Goal: Information Seeking & Learning: Understand process/instructions

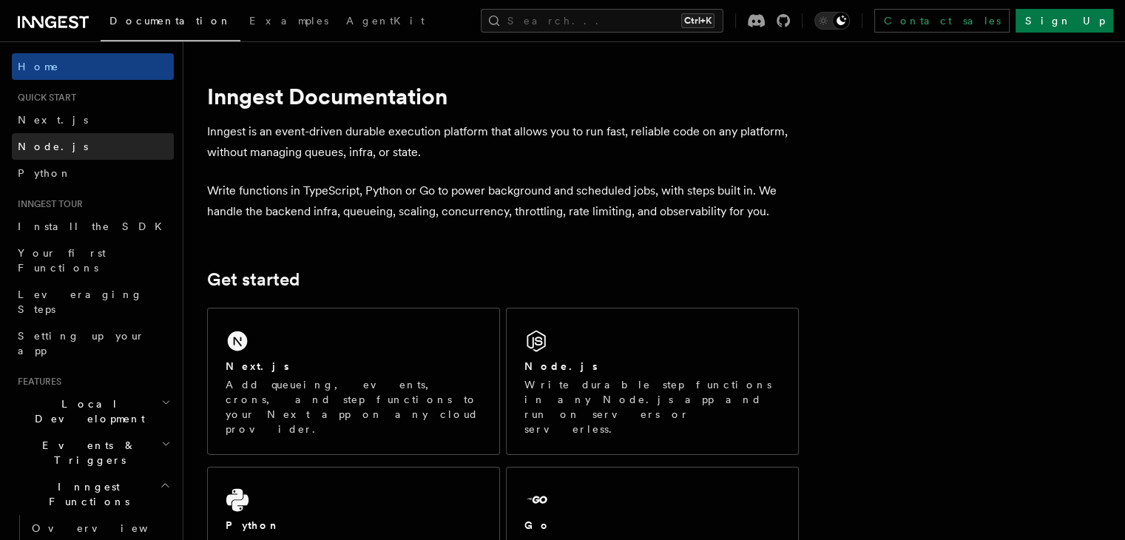
click at [54, 140] on link "Node.js" at bounding box center [93, 146] width 162 height 27
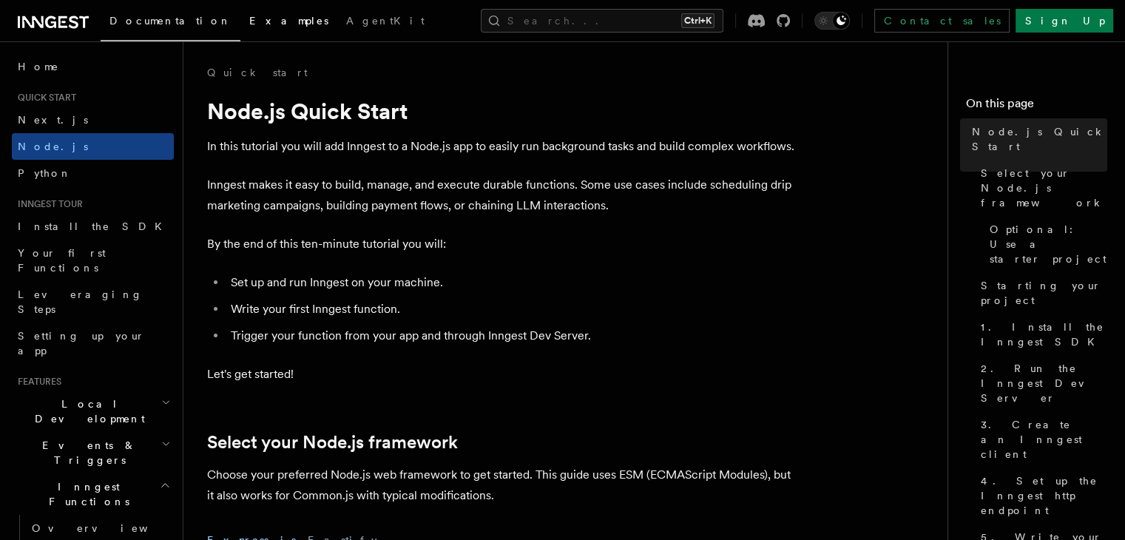
scroll to position [435, 0]
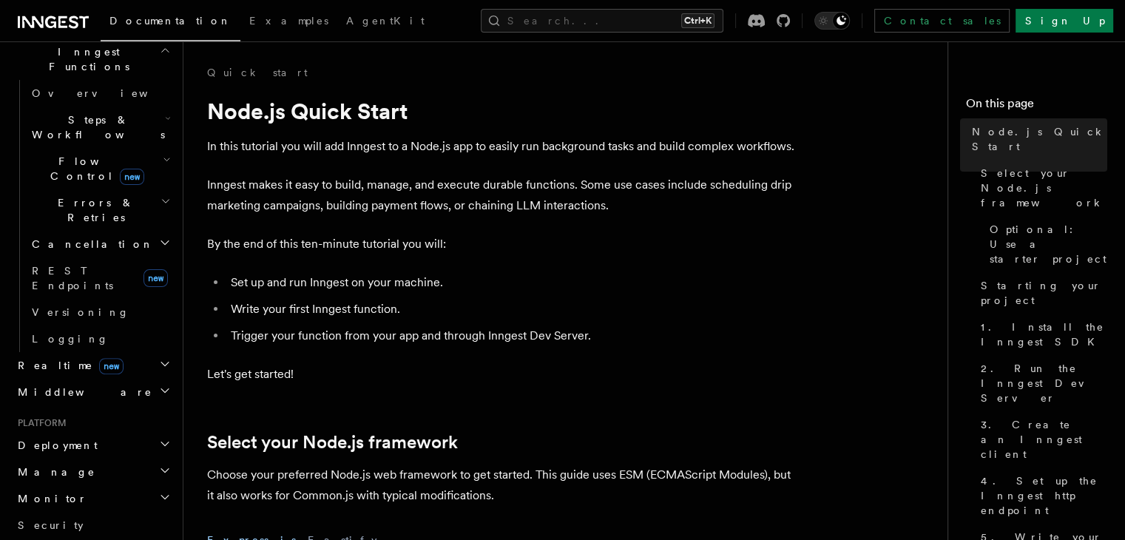
click at [741, 237] on p "By the end of this ten-minute tutorial you will:" at bounding box center [502, 244] width 591 height 21
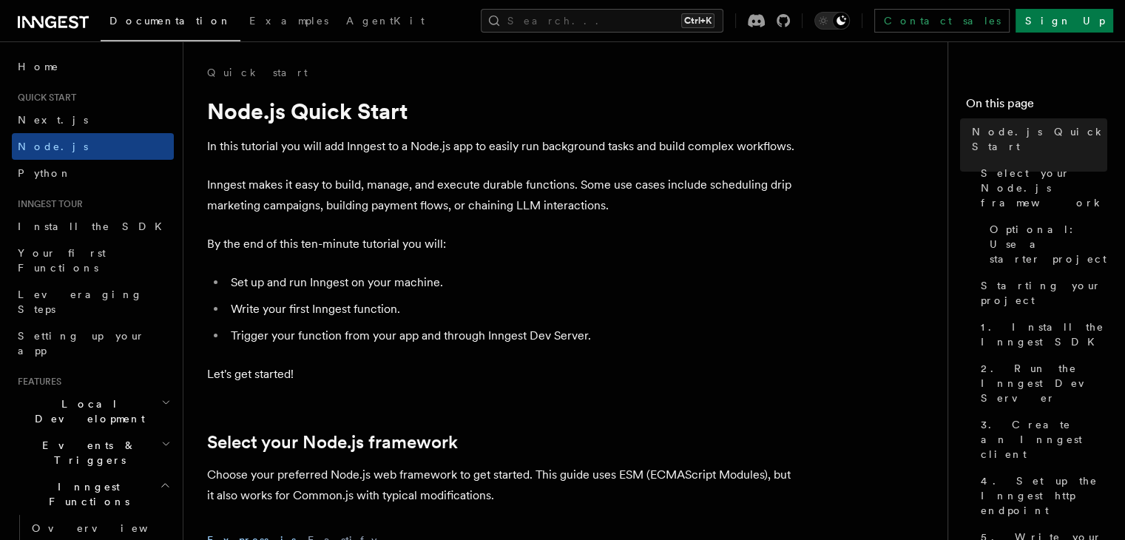
click at [620, 240] on p "By the end of this ten-minute tutorial you will:" at bounding box center [502, 244] width 591 height 21
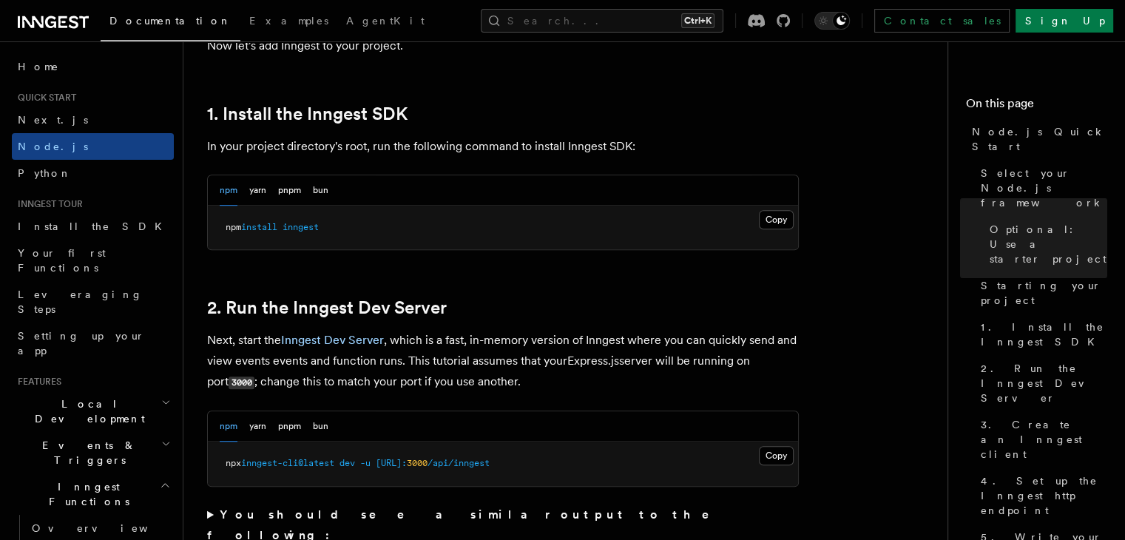
scroll to position [914, 0]
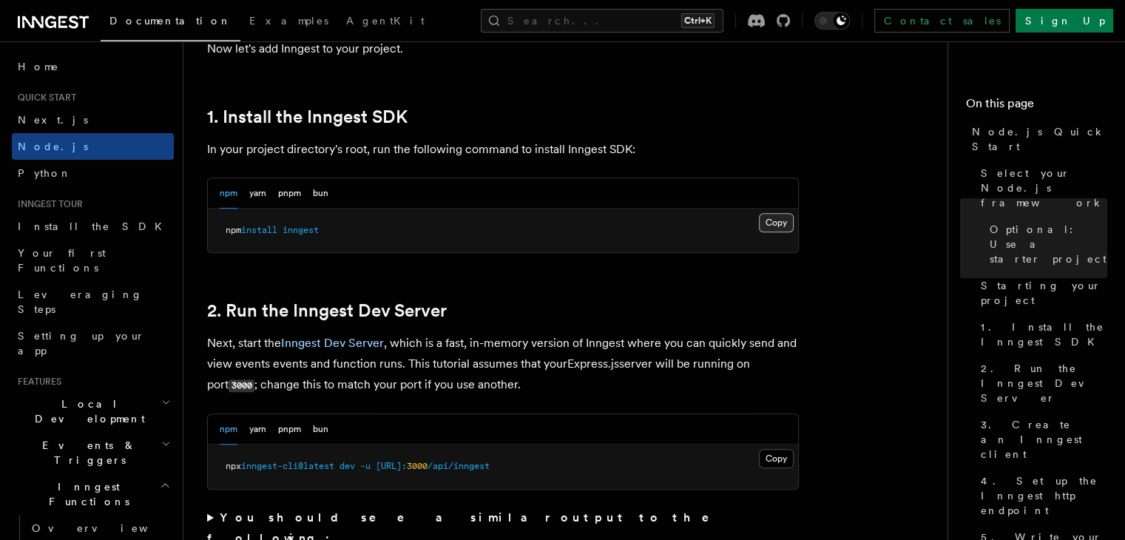
click at [773, 224] on button "Copy Copied" at bounding box center [776, 222] width 35 height 19
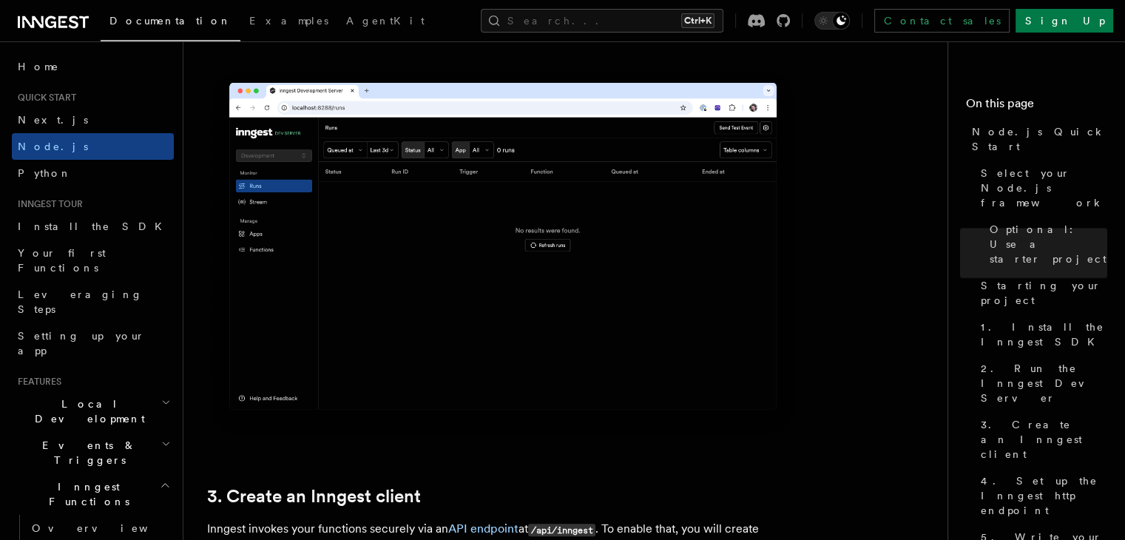
scroll to position [1858, 0]
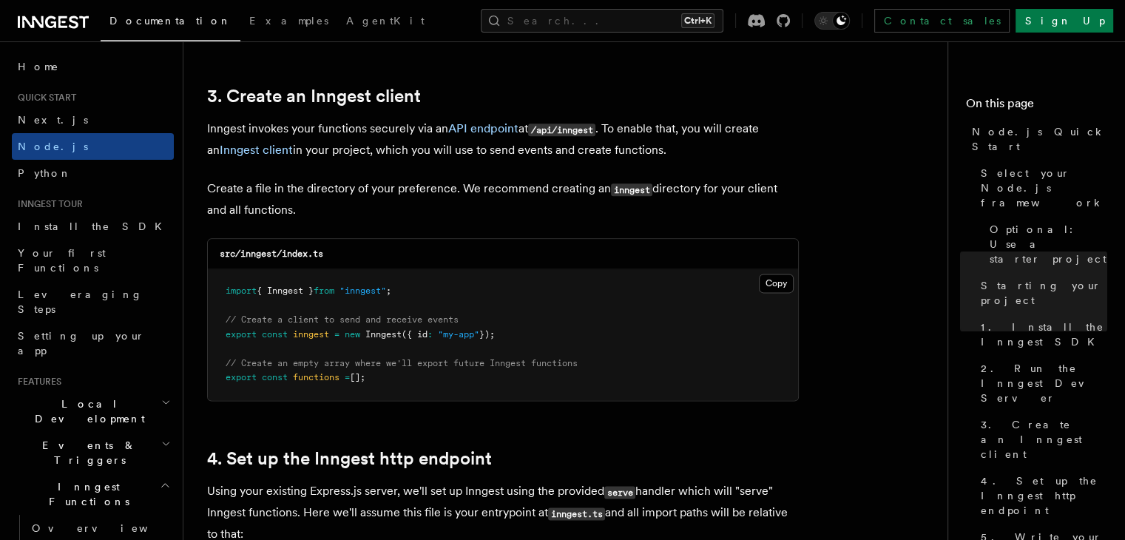
click at [411, 297] on pre "import { Inngest } from "inngest" ; // Create a client to send and receive even…" at bounding box center [503, 334] width 590 height 131
copy code "import { Inngest } from "inngest" ;"
drag, startPoint x: 527, startPoint y: 330, endPoint x: 196, endPoint y: 322, distance: 331.3
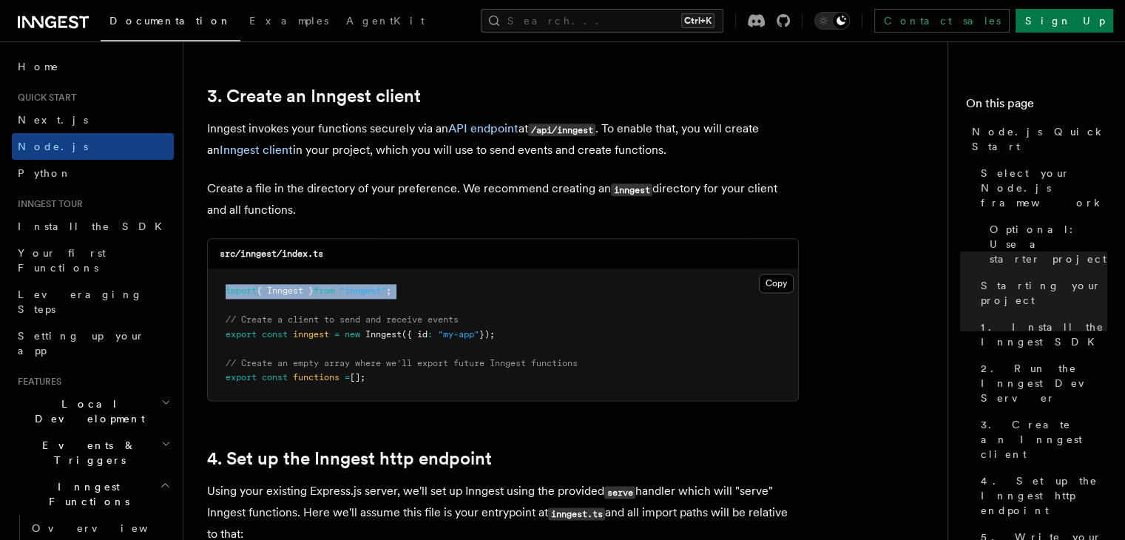
copy code "// Create a client to send and receive events export const inngest = new Innges…"
drag, startPoint x: 229, startPoint y: 353, endPoint x: 430, endPoint y: 399, distance: 205.7
click at [430, 399] on pre "import { Inngest } from "inngest" ; // Create a client to send and receive even…" at bounding box center [503, 334] width 590 height 131
copy code "// Create an empty array where we'll export future Inngest functions export con…"
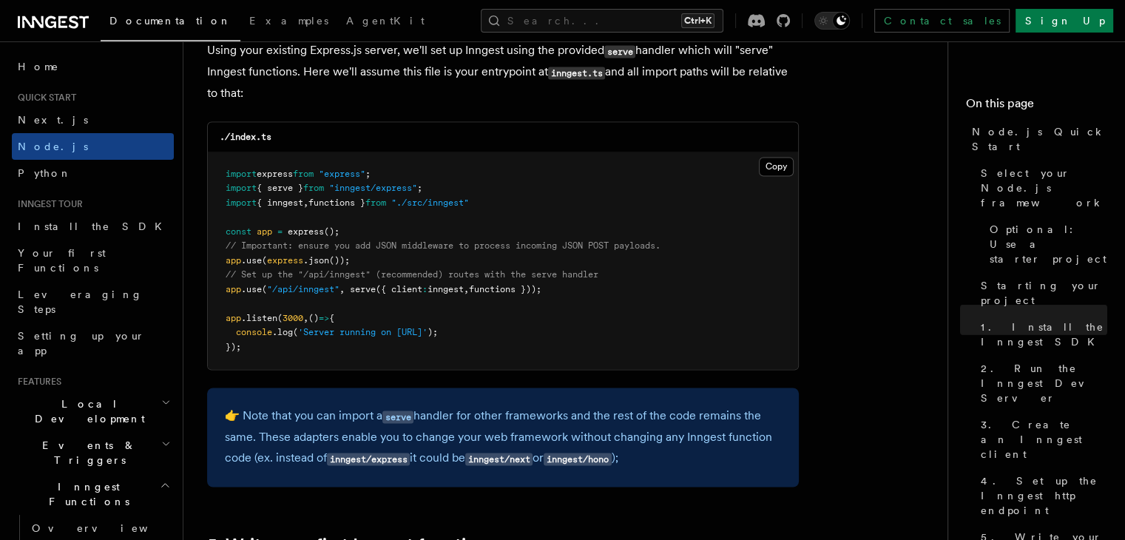
scroll to position [2301, 0]
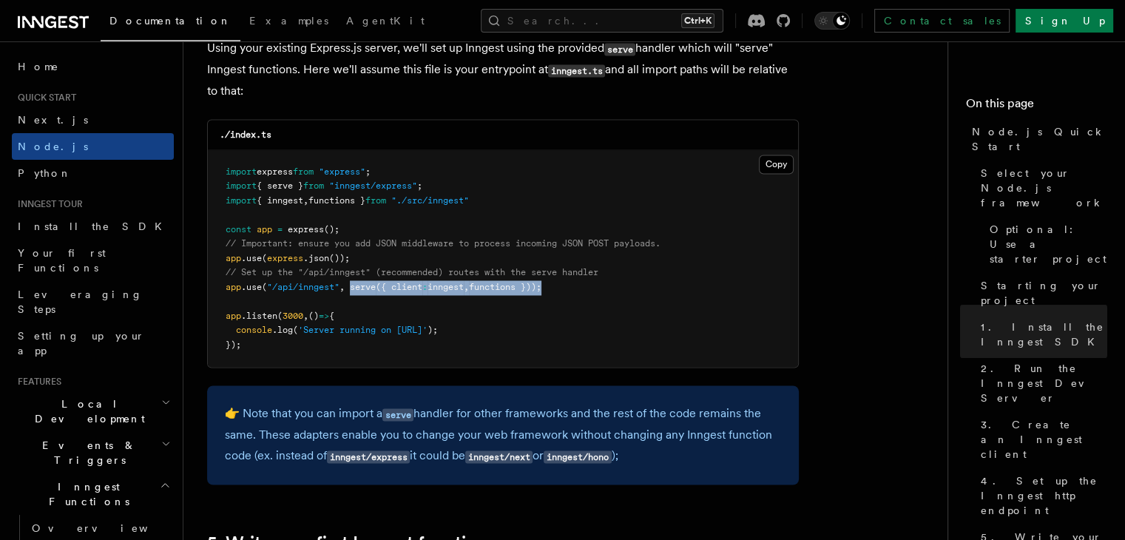
drag, startPoint x: 352, startPoint y: 287, endPoint x: 555, endPoint y: 294, distance: 203.4
click at [555, 294] on pre "import express from "express" ; import { serve } from "inngest/express" ; impor…" at bounding box center [503, 258] width 590 height 217
copy span "serve ({ client : inngest , functions }))"
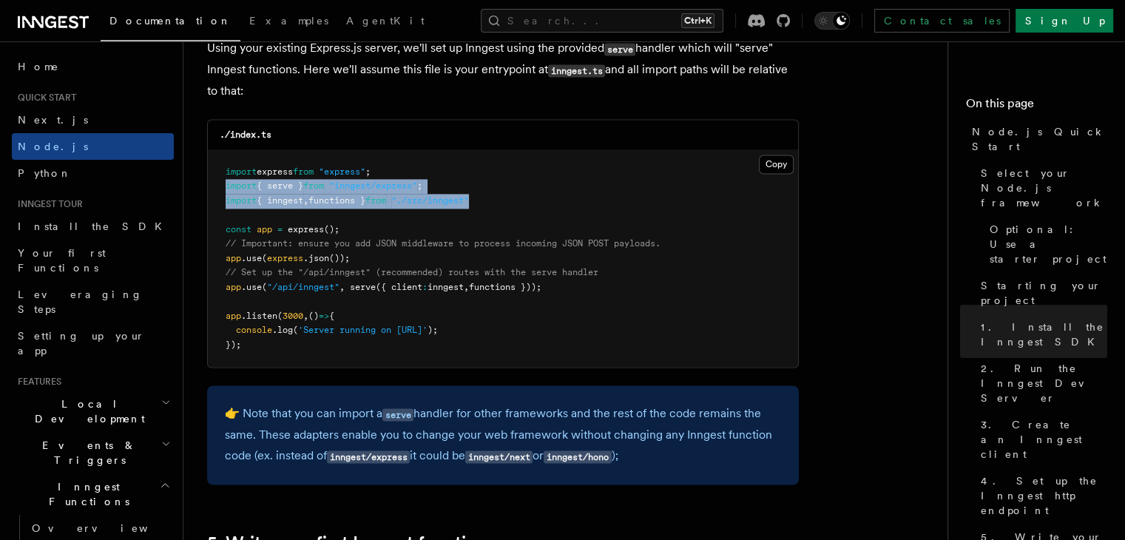
drag, startPoint x: 505, startPoint y: 200, endPoint x: 211, endPoint y: 194, distance: 294.3
click at [211, 194] on pre "import express from "express" ; import { serve } from "inngest/express" ; impor…" at bounding box center [503, 258] width 590 height 217
copy code "import { serve } from "inngest/express" ; import { inngest , functions } from "…"
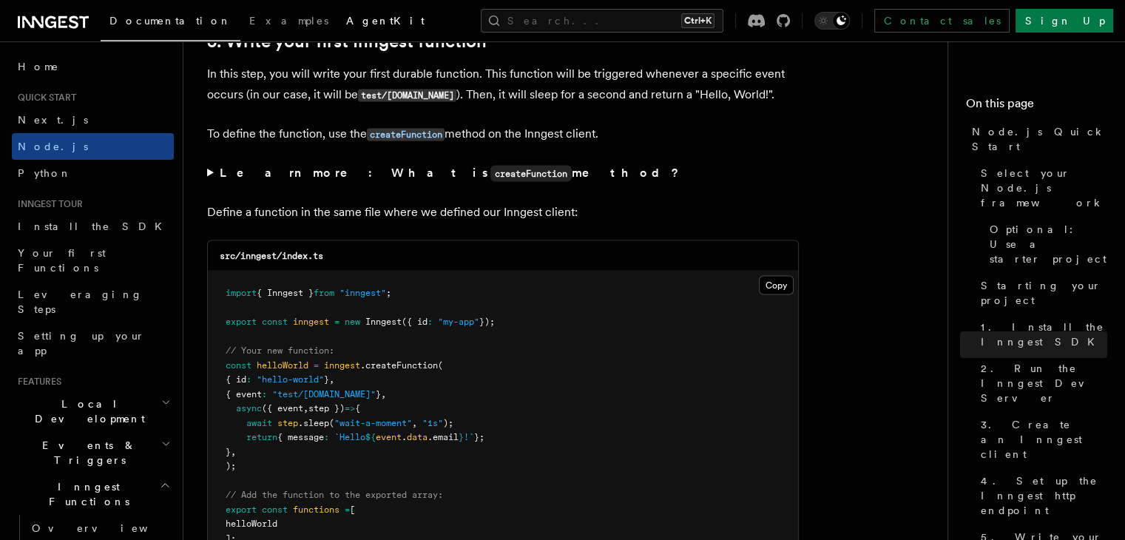
scroll to position [2832, 0]
